Goal: Transaction & Acquisition: Subscribe to service/newsletter

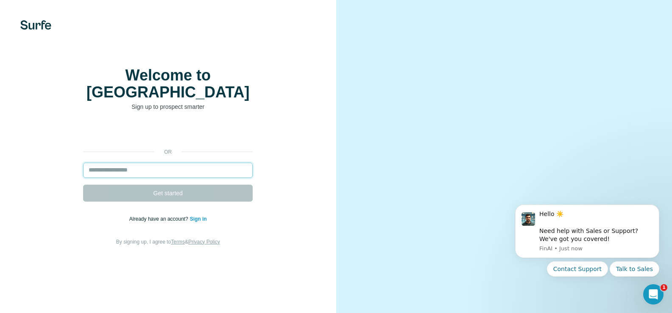
click at [150, 178] on input "email" at bounding box center [168, 170] width 170 height 15
paste input "**********"
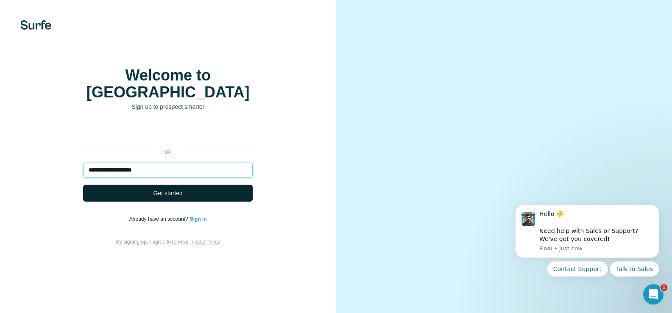
type input "**********"
click at [137, 202] on button "Get started" at bounding box center [168, 193] width 170 height 17
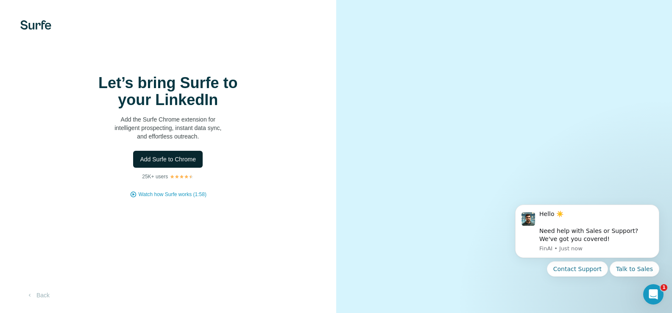
click at [168, 164] on span "Add Surfe to Chrome" at bounding box center [168, 159] width 56 height 8
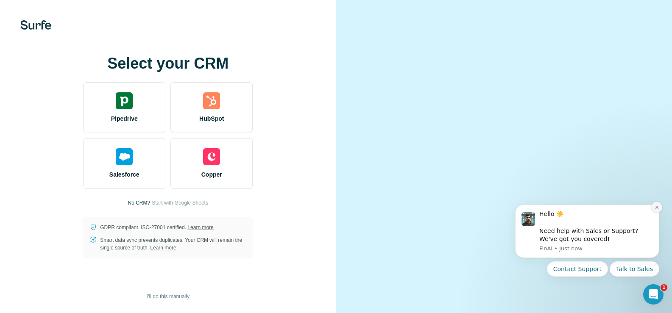
click at [656, 208] on icon "Dismiss notification" at bounding box center [656, 207] width 3 height 3
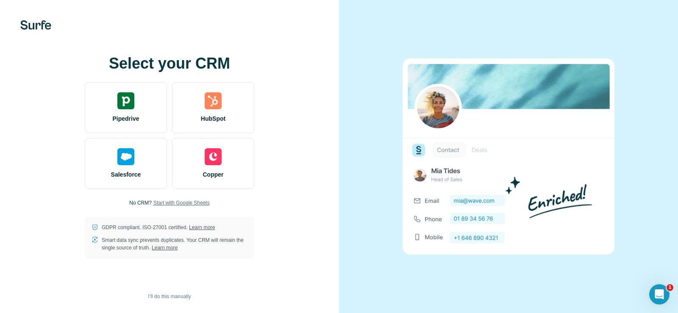
click at [176, 204] on span "Start with Google Sheets" at bounding box center [181, 203] width 56 height 8
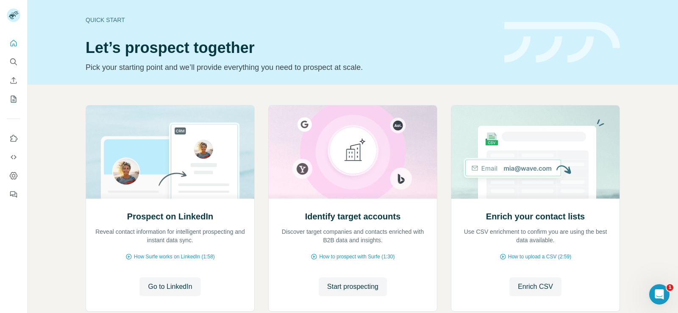
scroll to position [53, 0]
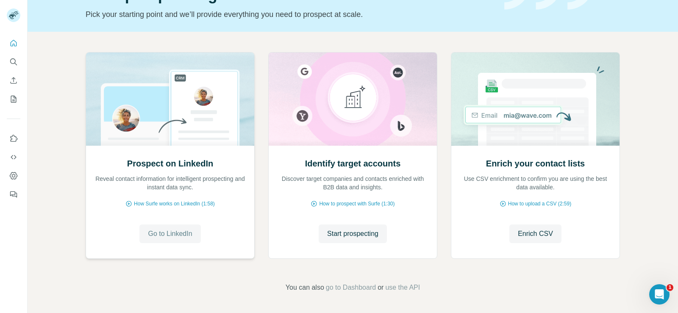
click at [151, 240] on button "Go to LinkedIn" at bounding box center [170, 234] width 61 height 19
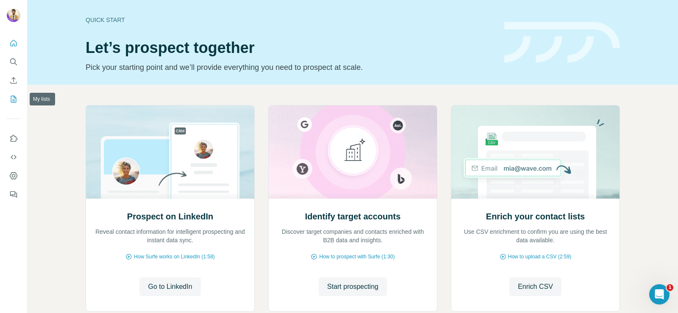
click at [13, 96] on icon "My lists" at bounding box center [14, 99] width 6 height 7
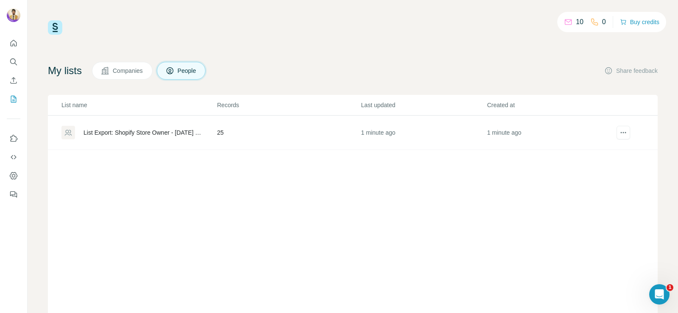
click at [130, 130] on div "List Export: Shopify Store Owner - [DATE] 21:31" at bounding box center [143, 132] width 119 height 8
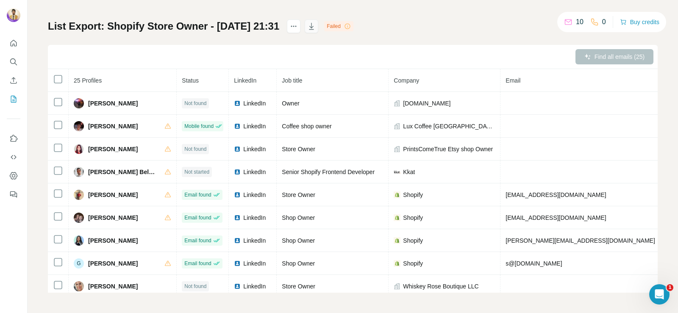
click at [316, 25] on icon "button" at bounding box center [311, 26] width 8 height 8
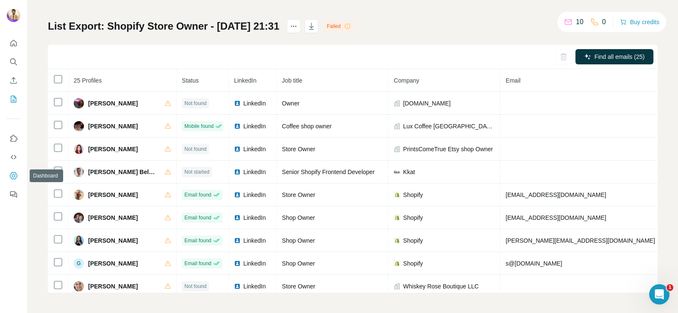
click at [11, 175] on icon "Dashboard" at bounding box center [14, 175] width 8 height 7
